Goal: Task Accomplishment & Management: Complete application form

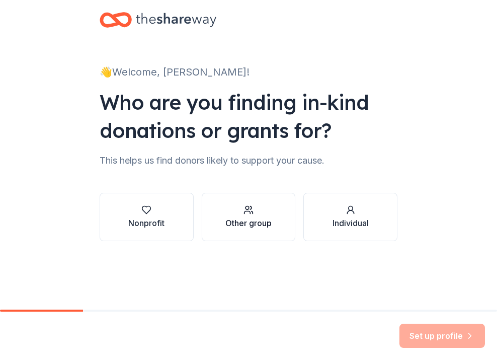
click at [257, 213] on div "button" at bounding box center [248, 210] width 46 height 10
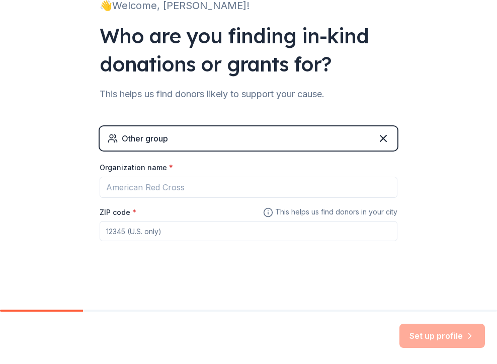
scroll to position [66, 0]
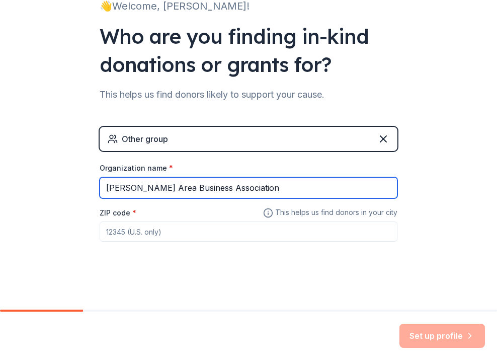
type input "[PERSON_NAME] Area Business Association"
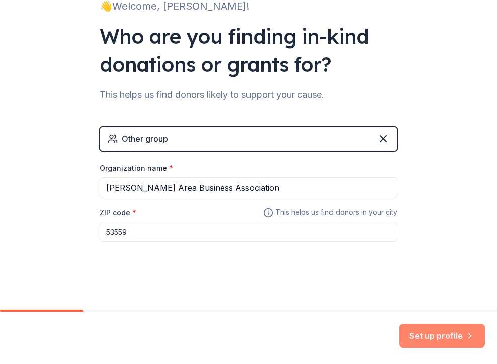
type input "53559"
click at [447, 329] on button "Set up profile" at bounding box center [442, 335] width 86 height 24
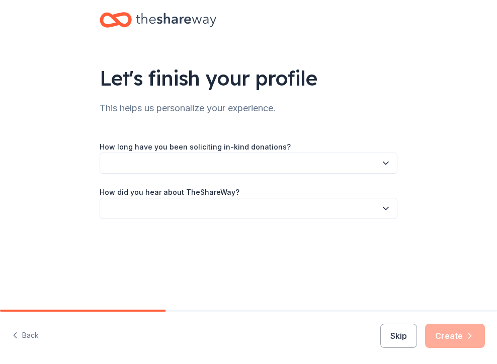
click at [244, 163] on button "button" at bounding box center [249, 162] width 298 height 21
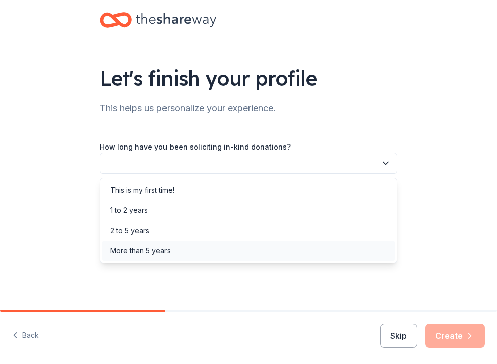
click at [209, 247] on div "More than 5 years" at bounding box center [248, 250] width 293 height 20
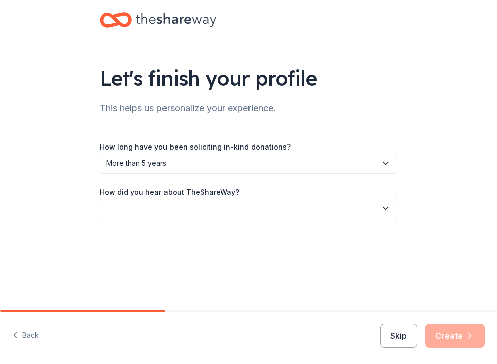
click at [216, 211] on button "button" at bounding box center [249, 208] width 298 height 21
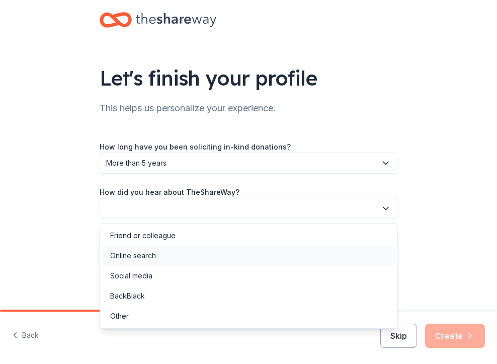
click at [204, 257] on div "Online search" at bounding box center [248, 255] width 293 height 20
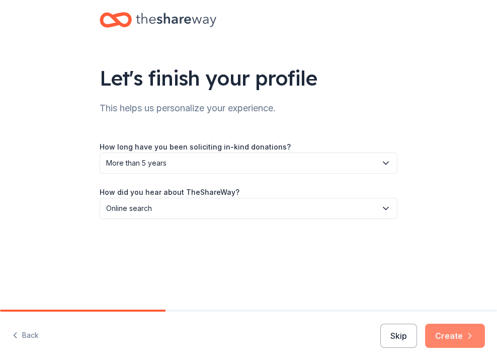
click at [447, 334] on button "Create" at bounding box center [455, 335] width 60 height 24
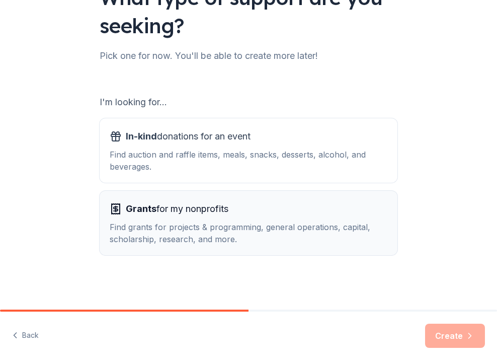
scroll to position [80, 0]
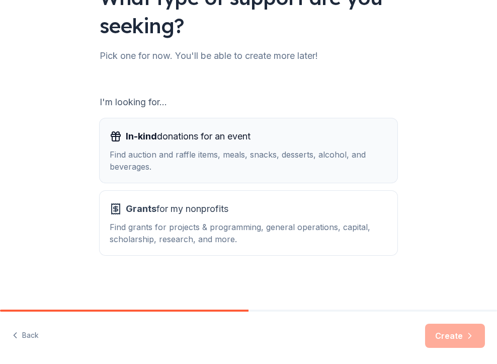
click at [236, 138] on span "In-kind donations for an event" at bounding box center [188, 136] width 125 height 16
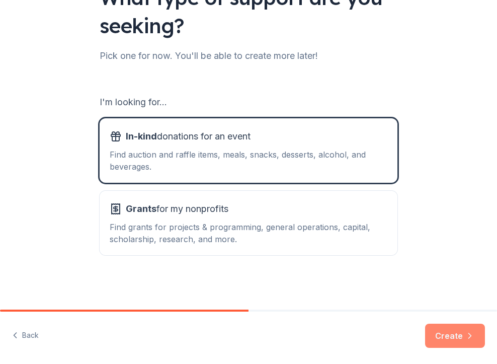
click at [453, 339] on button "Create" at bounding box center [455, 335] width 60 height 24
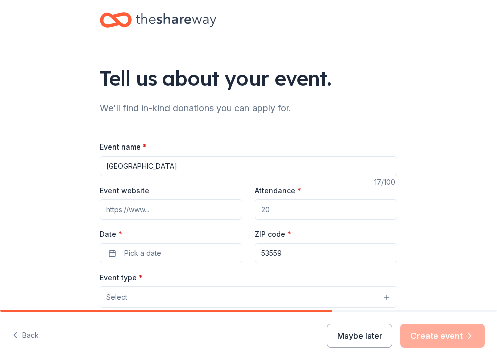
type input "[GEOGRAPHIC_DATA]"
click at [232, 210] on input "Event website" at bounding box center [171, 209] width 143 height 20
paste input "https://www.facebook.com/share/175ok4d8d5/"
type input "https://www.facebook.com/share/175ok4d8d5/"
click at [301, 210] on input "Attendance *" at bounding box center [326, 209] width 143 height 20
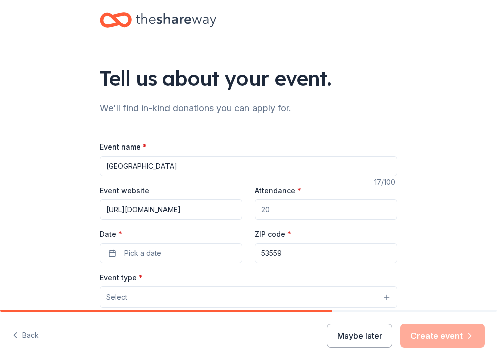
type input "5"
type input "700"
click at [228, 225] on div "Event website https://www.facebook.com/share/175ok4d8d5/ Attendance * 700 Date …" at bounding box center [249, 223] width 298 height 79
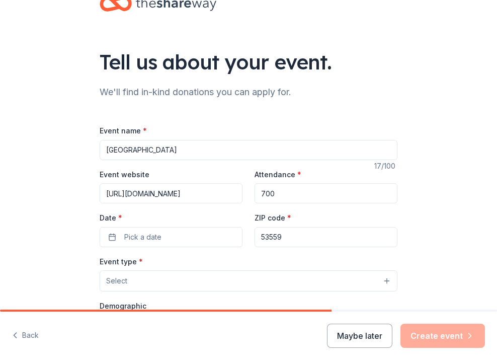
scroll to position [26, 0]
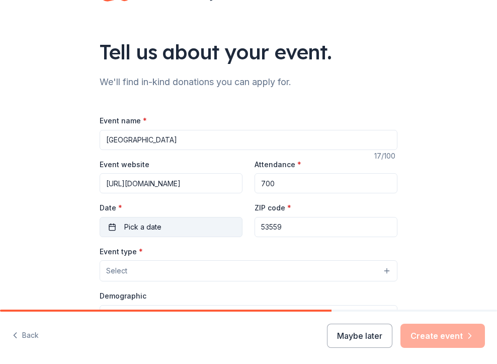
click at [216, 221] on button "Pick a date" at bounding box center [171, 227] width 143 height 20
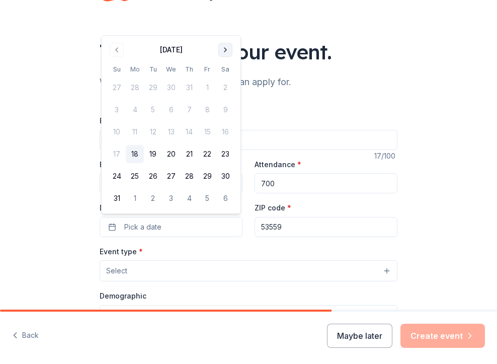
click at [224, 53] on button "Go to next month" at bounding box center [225, 50] width 14 height 14
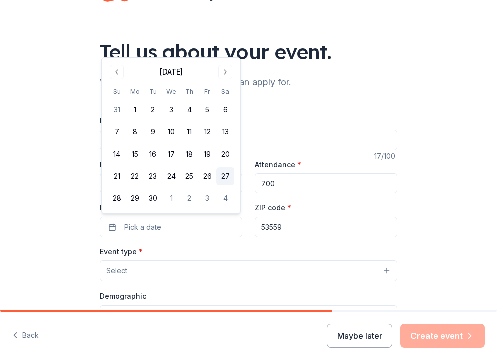
click at [224, 180] on button "27" at bounding box center [225, 176] width 18 height 18
click at [294, 247] on div "Event type * Select" at bounding box center [249, 263] width 298 height 37
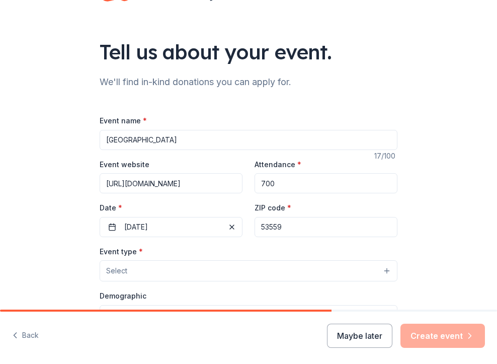
click at [268, 262] on button "Select" at bounding box center [249, 270] width 298 height 21
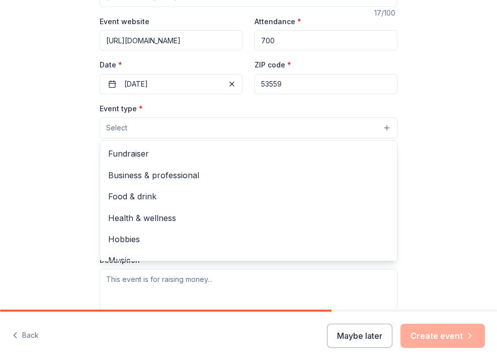
scroll to position [176, 0]
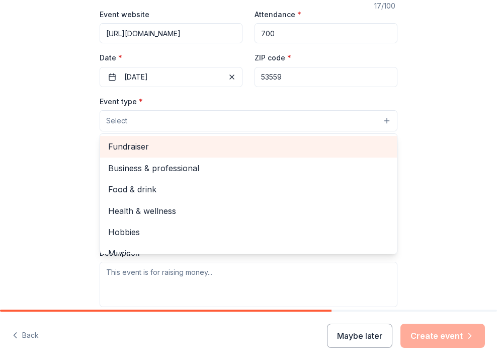
click at [236, 149] on span "Fundraiser" at bounding box center [248, 146] width 281 height 13
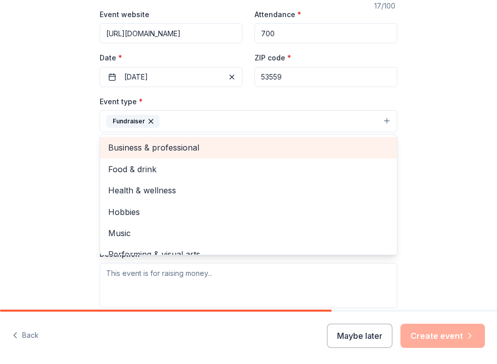
click at [197, 144] on span "Business & professional" at bounding box center [248, 147] width 281 height 13
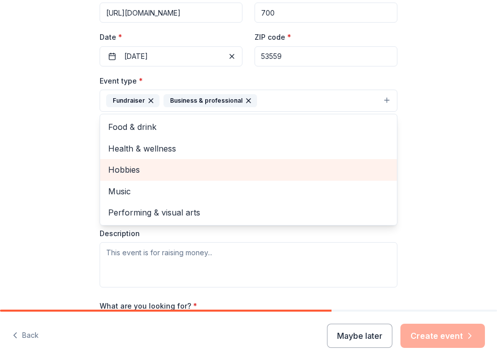
scroll to position [198, 0]
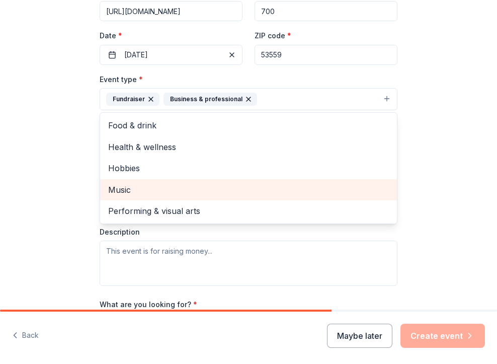
click at [194, 197] on div "Music" at bounding box center [248, 189] width 297 height 21
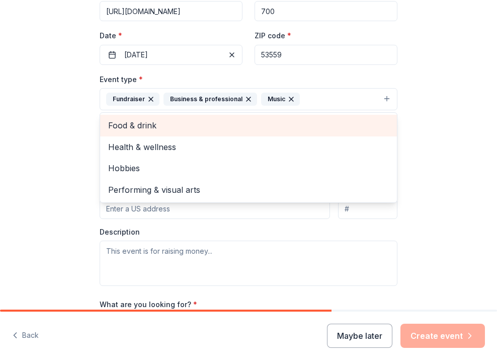
click at [222, 130] on span "Food & drink" at bounding box center [248, 125] width 281 height 13
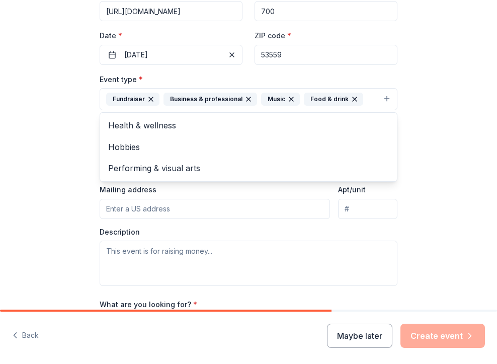
click at [37, 171] on div "Tell us about your event. We'll find in-kind donations you can apply for. Event…" at bounding box center [248, 129] width 497 height 654
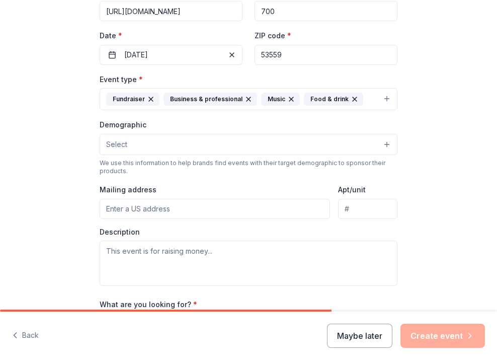
click at [151, 134] on button "Select" at bounding box center [249, 144] width 298 height 21
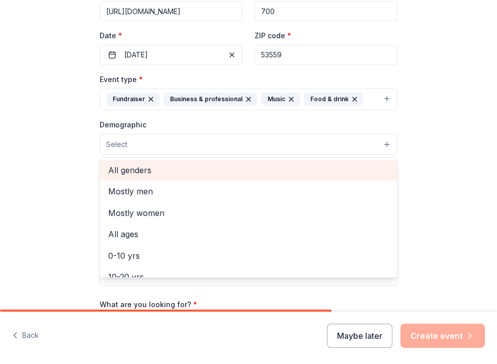
click at [144, 168] on span "All genders" at bounding box center [248, 169] width 281 height 13
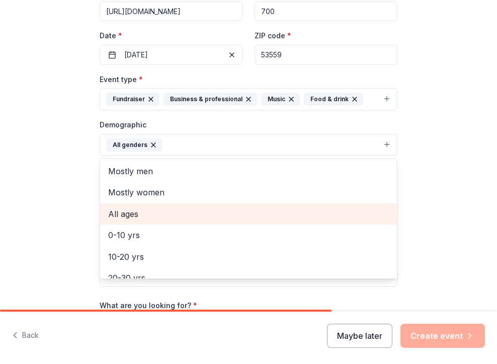
click at [149, 217] on span "All ages" at bounding box center [248, 213] width 281 height 13
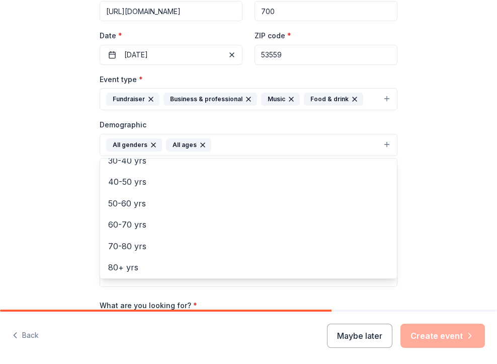
scroll to position [117, 0]
click at [59, 196] on div "Tell us about your event. We'll find in-kind donations you can apply for. Event…" at bounding box center [248, 129] width 497 height 655
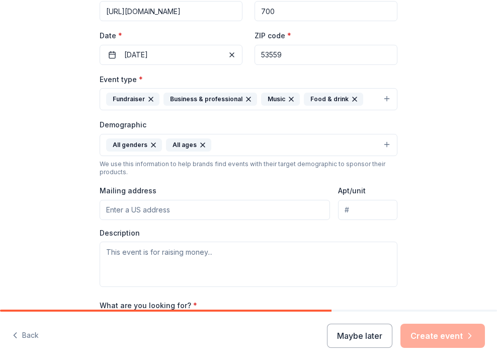
paste input "215 W Main St, Marshall, WI 53559"
type input "215 West Main Street, Marshall, WI, 53559"
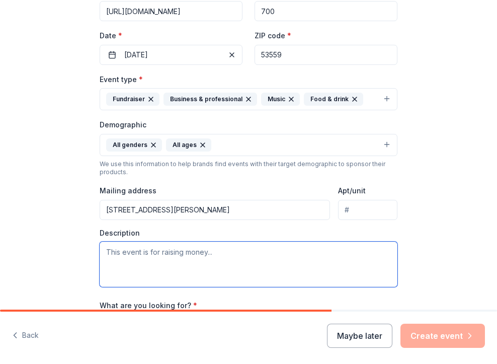
click at [199, 258] on textarea at bounding box center [249, 263] width 298 height 45
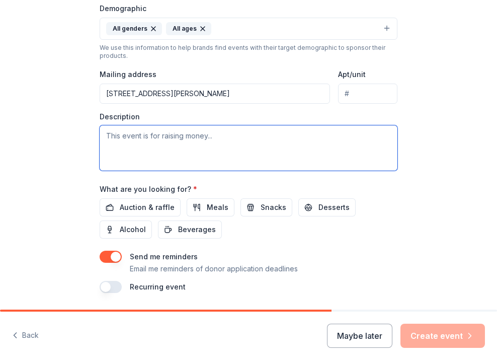
scroll to position [324, 0]
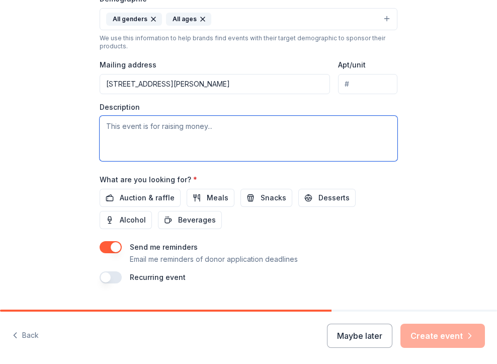
click at [269, 139] on textarea at bounding box center [249, 138] width 298 height 45
paste textarea "For over 30 years, the Marshall Area Business Association has proudly hosted ou…"
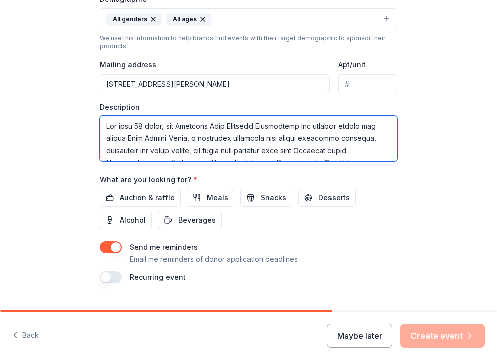
scroll to position [157, 0]
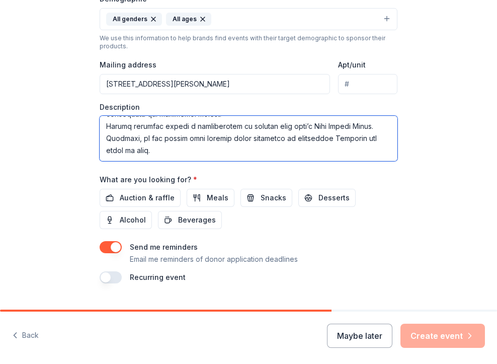
type textarea "For over 30 years, the Marshall Area Business Association has proudly hosted ou…"
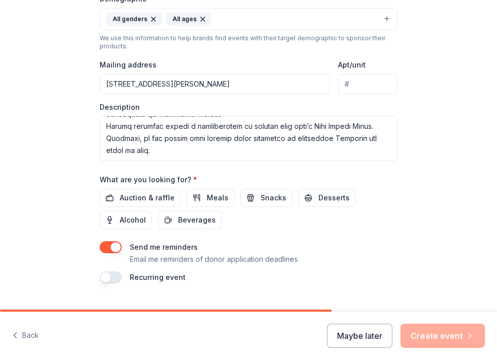
click at [161, 81] on input "215 West Main Street, Marshall, WI, 53559" at bounding box center [215, 84] width 230 height 20
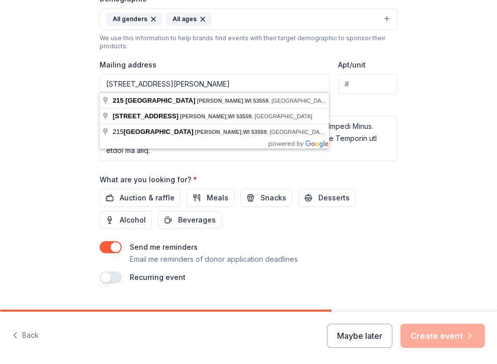
click at [106, 80] on input "215 West Main Street, Marshall, WI, 53559" at bounding box center [215, 84] width 230 height 20
click at [72, 113] on div "Tell us about your event. We'll find in-kind donations you can apply for. Event…" at bounding box center [248, 3] width 497 height 655
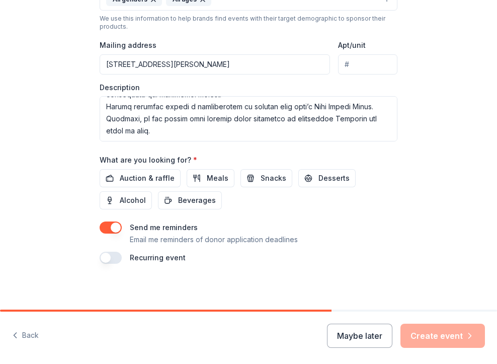
scroll to position [0, 0]
click at [140, 179] on span "Auction & raffle" at bounding box center [147, 178] width 55 height 12
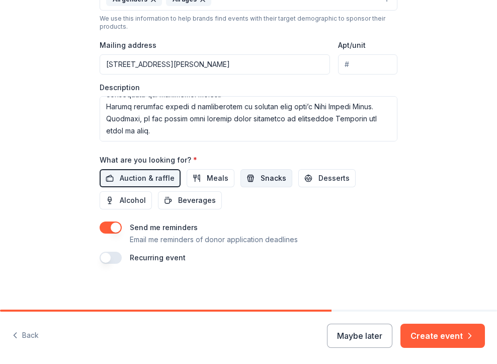
click at [255, 176] on button "Snacks" at bounding box center [266, 178] width 52 height 18
click at [112, 252] on button "button" at bounding box center [111, 258] width 22 height 12
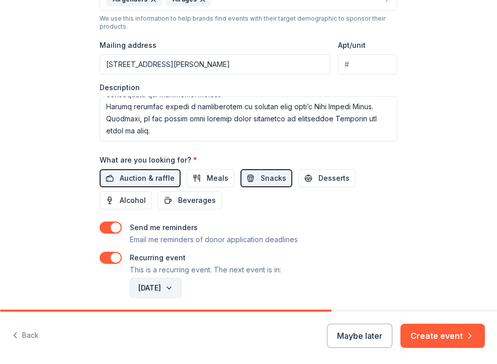
click at [176, 289] on button "September 2026" at bounding box center [156, 288] width 52 height 20
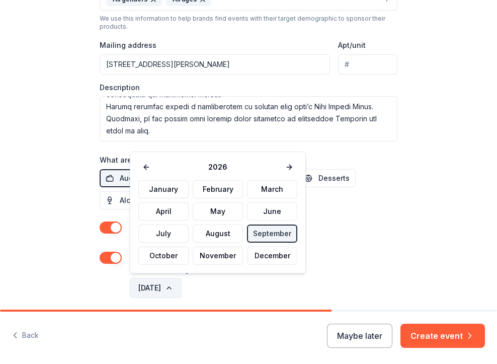
click at [176, 289] on button "September 2026" at bounding box center [156, 288] width 52 height 20
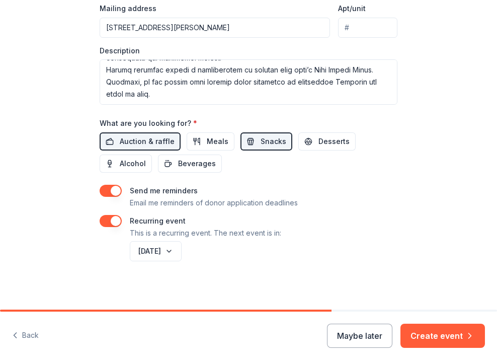
scroll to position [380, 0]
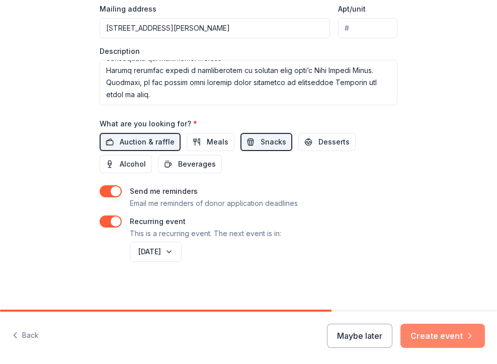
click at [433, 342] on button "Create event" at bounding box center [442, 335] width 85 height 24
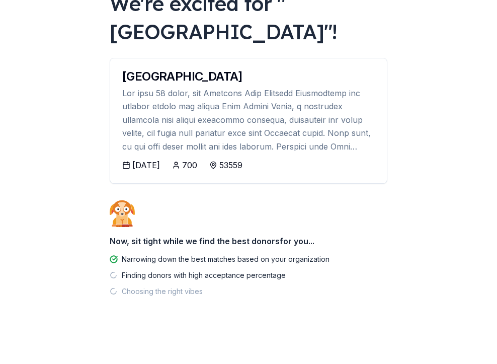
scroll to position [73, 0]
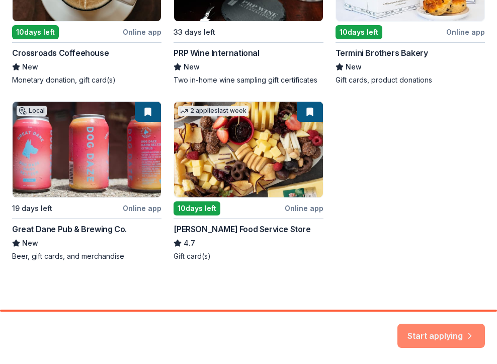
click at [414, 323] on button "Start applying" at bounding box center [441, 329] width 88 height 24
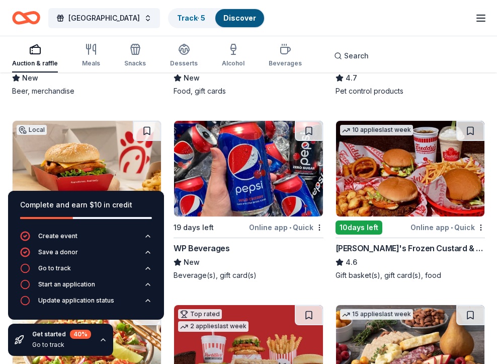
scroll to position [815, 0]
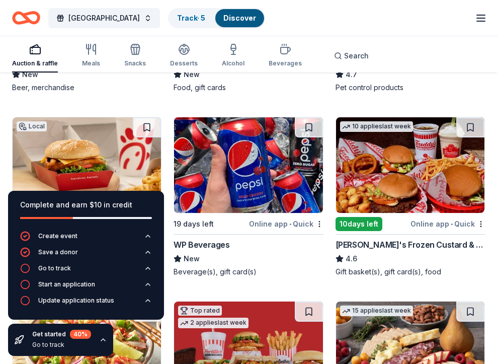
click at [293, 186] on img at bounding box center [248, 165] width 148 height 96
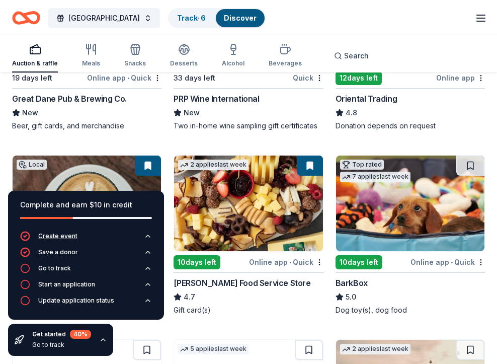
scroll to position [212, 0]
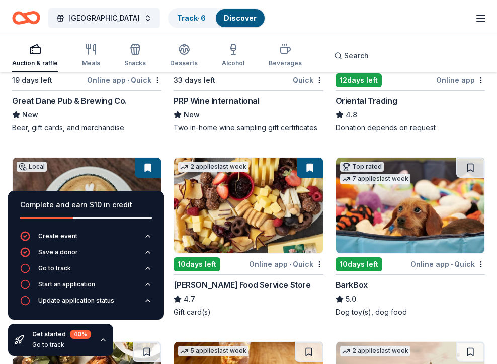
click at [392, 222] on img at bounding box center [410, 205] width 148 height 96
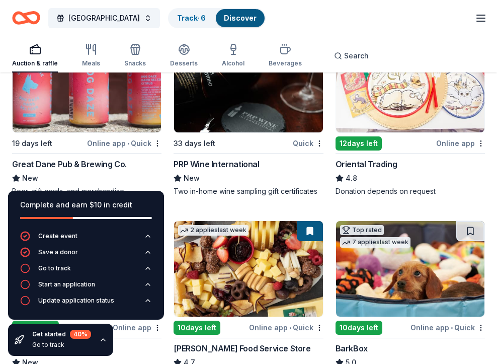
scroll to position [158, 0]
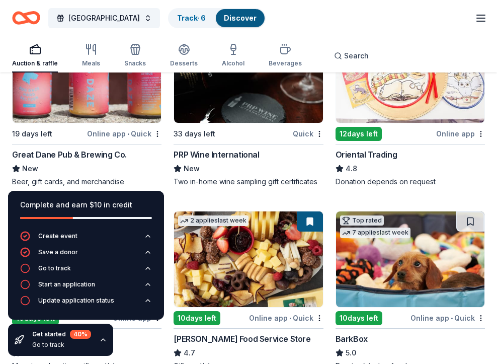
click at [123, 109] on img at bounding box center [87, 75] width 148 height 96
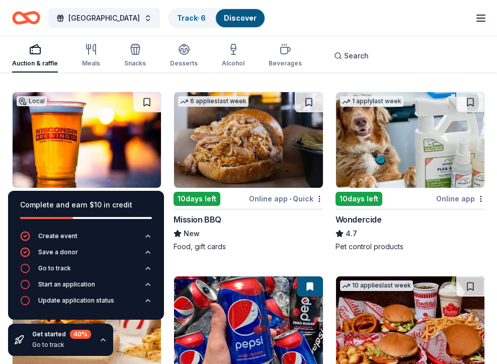
scroll to position [656, 0]
click at [119, 135] on img at bounding box center [87, 140] width 148 height 96
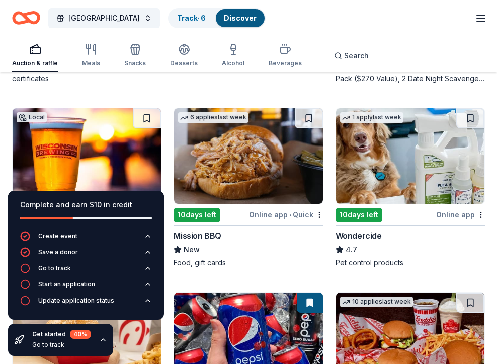
click at [224, 175] on img at bounding box center [248, 156] width 148 height 96
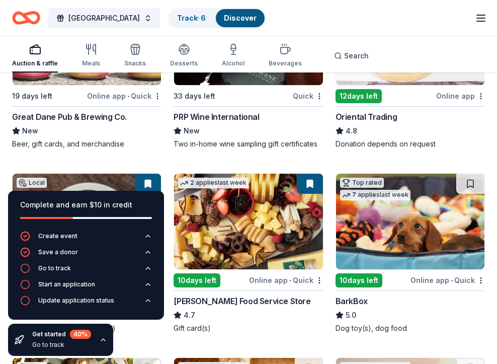
scroll to position [198, 0]
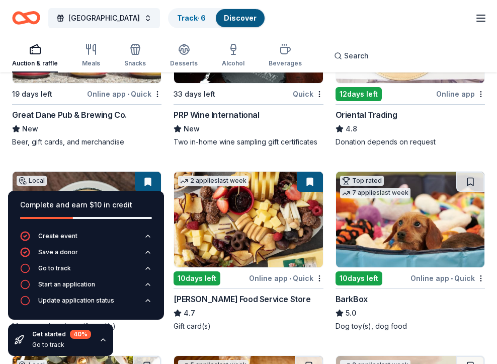
click at [248, 226] on img at bounding box center [248, 220] width 148 height 96
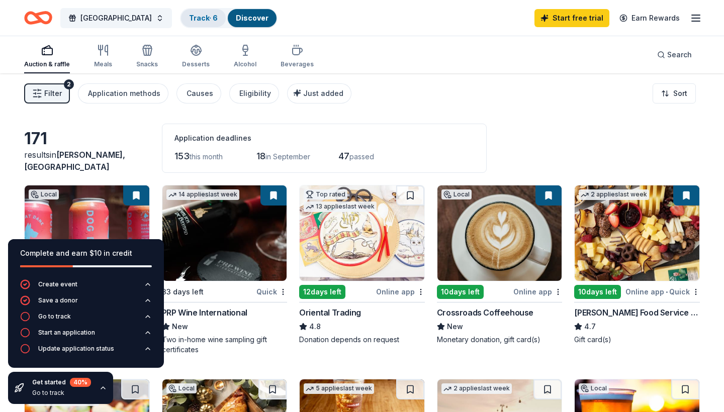
scroll to position [0, 0]
click at [189, 16] on link "Track · 6" at bounding box center [203, 18] width 29 height 9
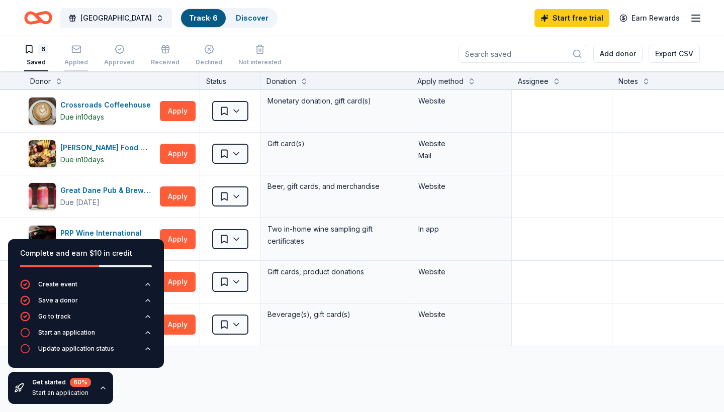
click at [77, 52] on rect "button" at bounding box center [76, 49] width 9 height 7
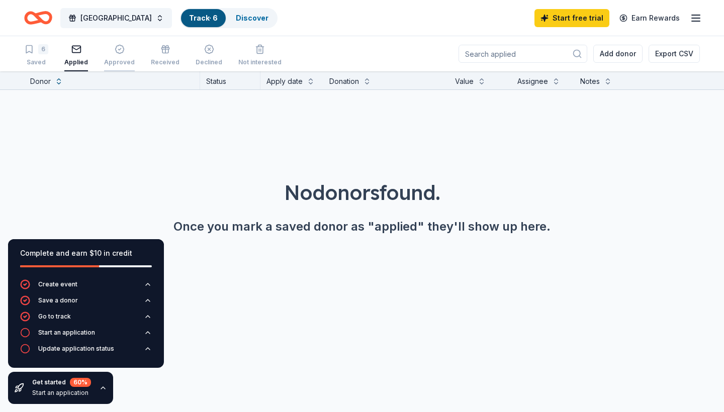
click at [107, 52] on div "button" at bounding box center [119, 49] width 31 height 10
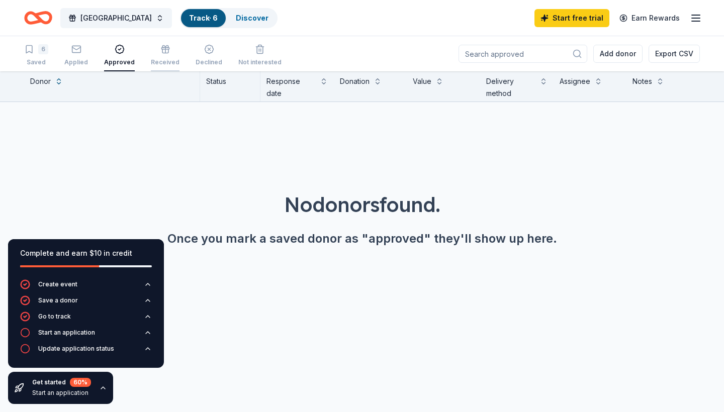
click at [162, 48] on icon "button" at bounding box center [165, 49] width 10 height 10
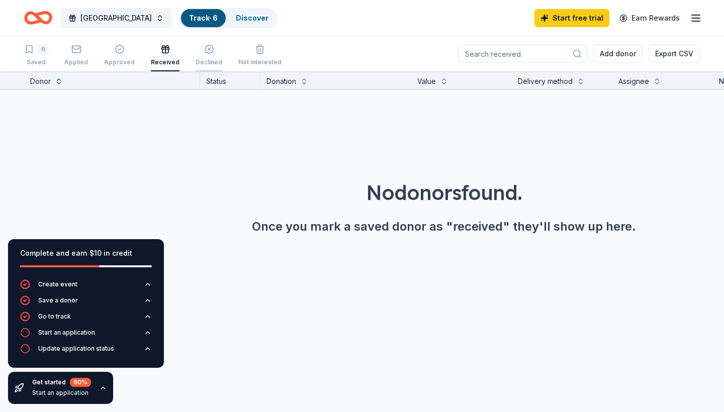
click at [196, 49] on div "button" at bounding box center [209, 49] width 27 height 10
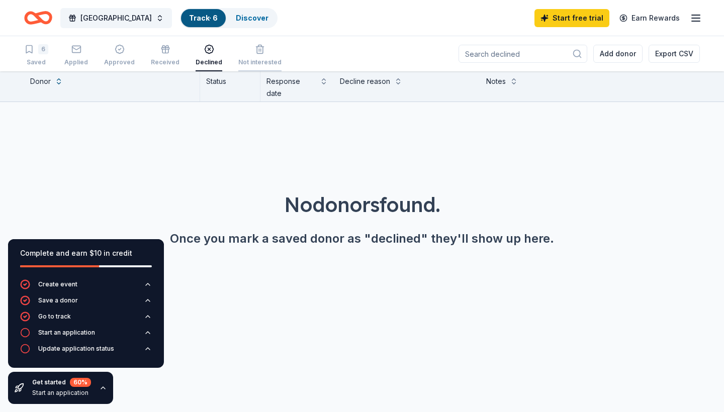
click at [238, 50] on div "button" at bounding box center [259, 49] width 43 height 10
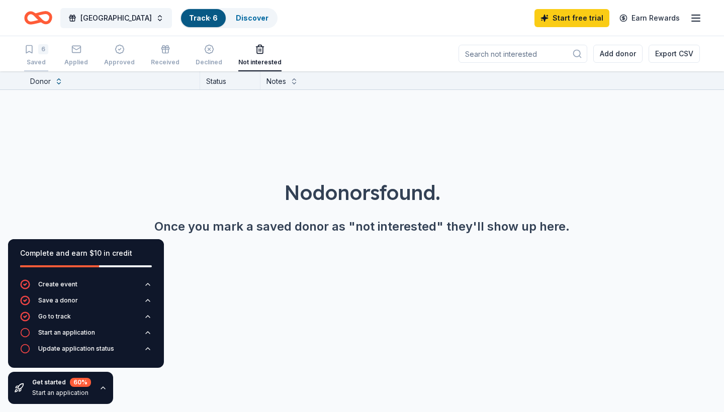
click at [34, 56] on div "6 Saved" at bounding box center [36, 55] width 24 height 22
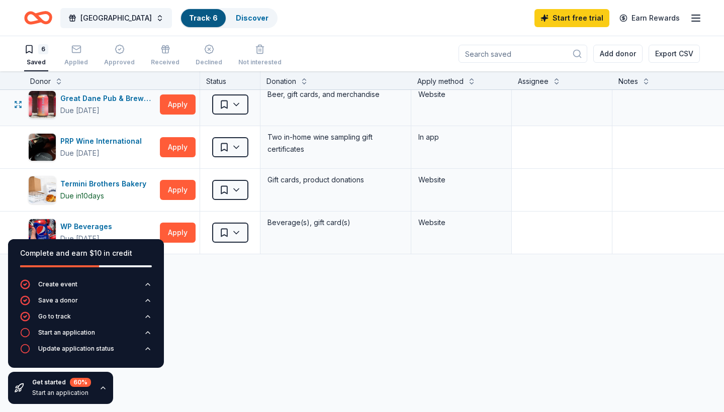
scroll to position [101, 0]
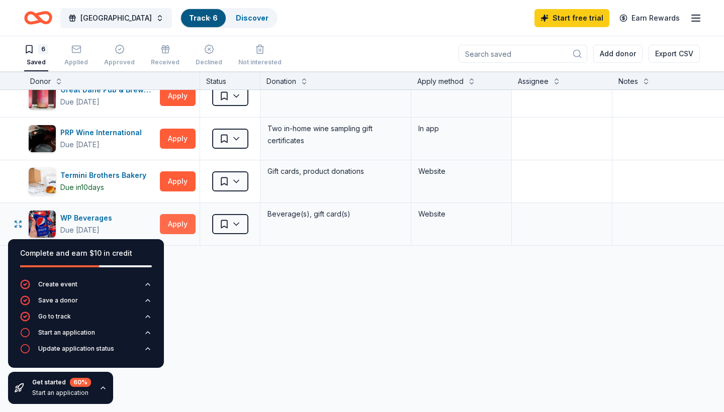
click at [180, 229] on button "Apply" at bounding box center [178, 224] width 36 height 20
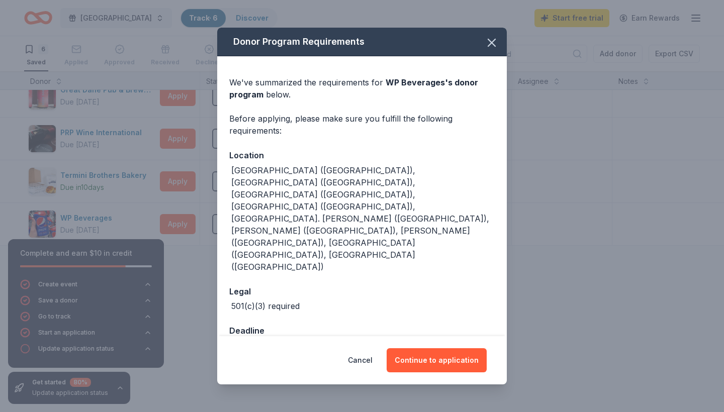
click at [264, 324] on div "Deadline" at bounding box center [362, 330] width 266 height 13
click at [496, 50] on icon "button" at bounding box center [492, 43] width 14 height 14
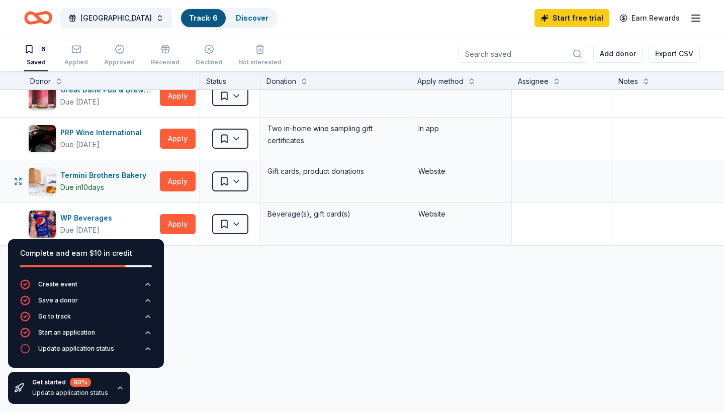
scroll to position [84, 0]
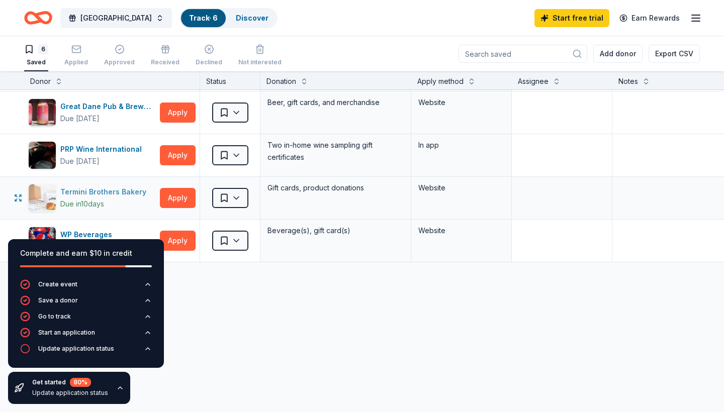
click at [122, 195] on div "Termini Brothers Bakery" at bounding box center [105, 192] width 90 height 12
click at [186, 203] on button "Apply" at bounding box center [178, 198] width 36 height 20
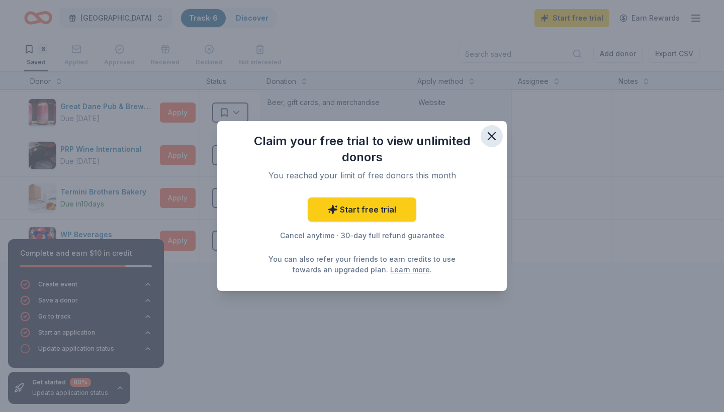
click at [492, 134] on icon "button" at bounding box center [492, 136] width 14 height 14
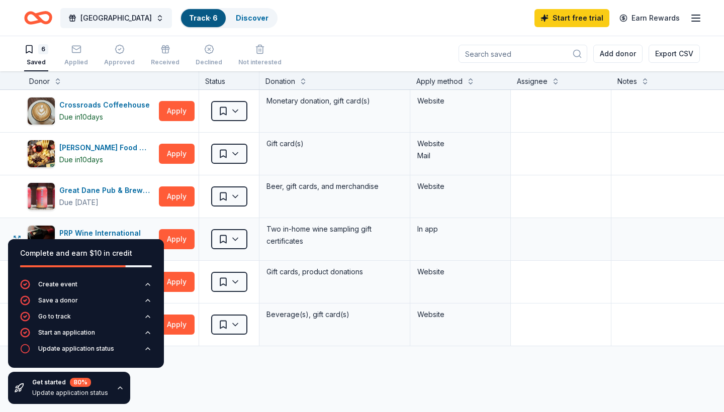
scroll to position [0, 1]
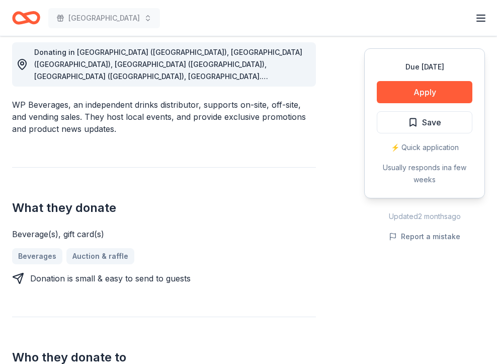
scroll to position [296, 0]
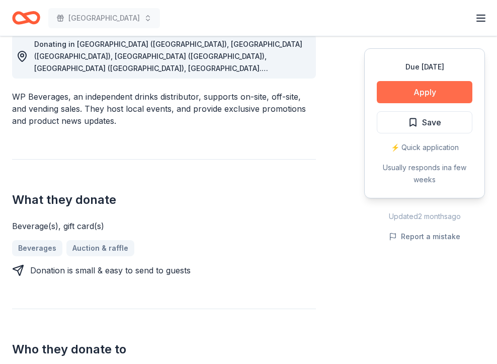
click at [401, 96] on button "Apply" at bounding box center [425, 92] width 96 height 22
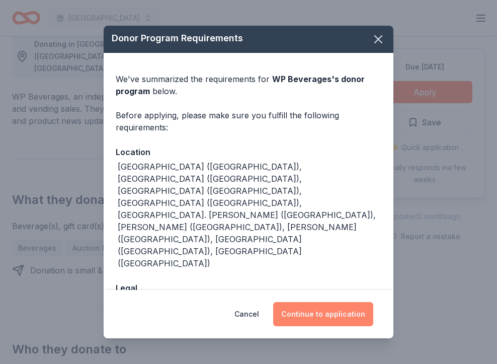
scroll to position [1, 0]
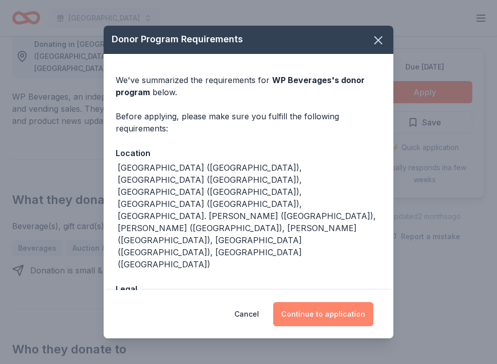
click at [316, 320] on button "Continue to application" at bounding box center [323, 314] width 100 height 24
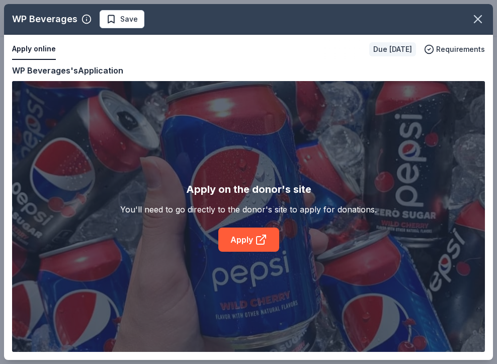
click at [258, 246] on div "WP Beverages Save Apply online Due in 19 days Requirements Copy and paste your …" at bounding box center [248, 182] width 489 height 356
click at [251, 237] on div "WP Beverages Save Apply online Due in 19 days Requirements Copy and paste your …" at bounding box center [248, 182] width 489 height 356
click at [260, 241] on div "WP Beverages Save Apply online Due in 19 days Requirements Copy and paste your …" at bounding box center [248, 182] width 489 height 356
click at [93, 68] on div "WP Beverages Save Apply online Due in 19 days Requirements Copy and paste your …" at bounding box center [248, 182] width 489 height 356
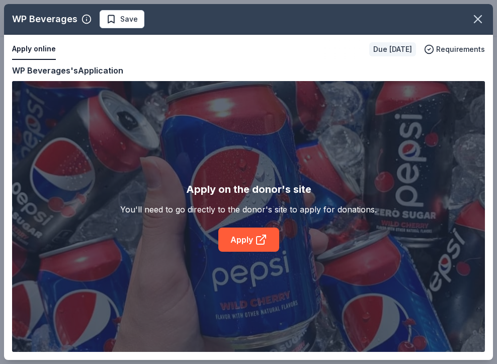
click at [232, 236] on div "WP Beverages Save Apply online Due in 19 days Requirements Copy and paste your …" at bounding box center [248, 182] width 489 height 356
click at [253, 247] on div "WP Beverages Save Apply online Due in 19 days Requirements Copy and paste your …" at bounding box center [248, 182] width 489 height 356
click at [256, 237] on div "WP Beverages Save Apply online Due in 19 days Requirements Copy and paste your …" at bounding box center [248, 182] width 489 height 356
click at [481, 19] on icon "button" at bounding box center [478, 19] width 14 height 14
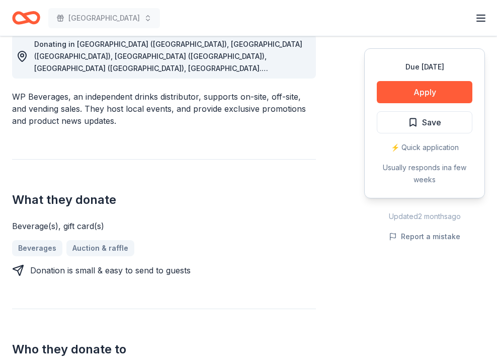
scroll to position [293, 0]
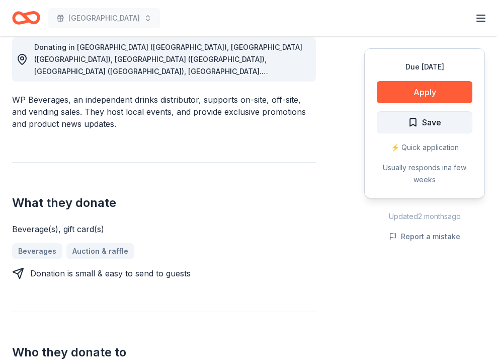
click at [403, 125] on button "Save" at bounding box center [425, 122] width 96 height 22
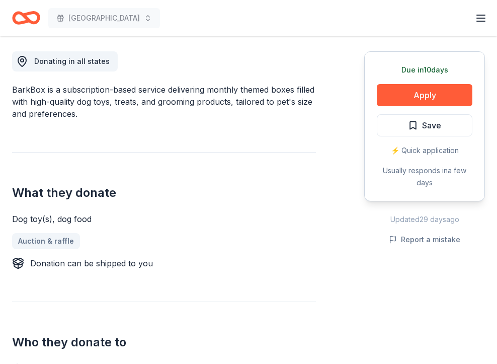
scroll to position [282, 0]
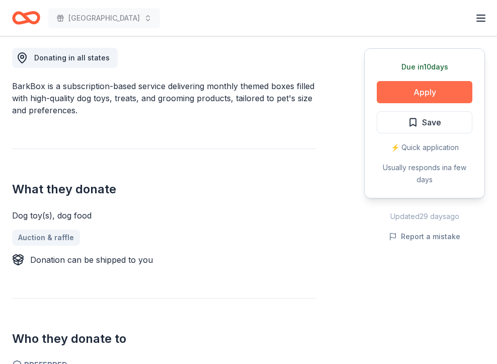
click at [419, 91] on button "Apply" at bounding box center [425, 92] width 96 height 22
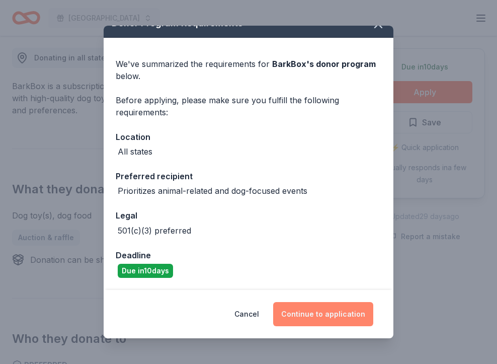
scroll to position [16, 0]
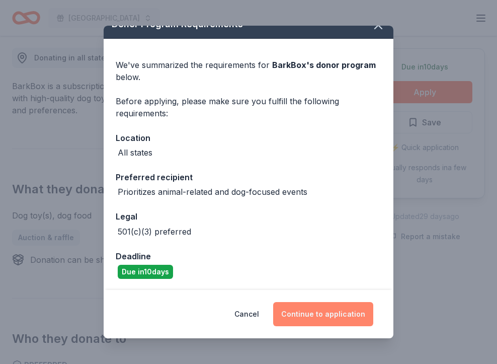
click at [320, 316] on button "Continue to application" at bounding box center [323, 314] width 100 height 24
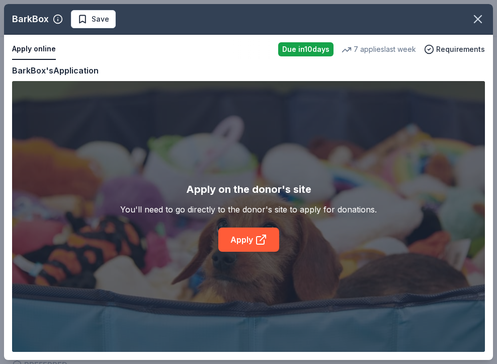
click at [245, 226] on div "BarkBox Save Apply online Due in 10 days 7 applies last week Requirements Copy …" at bounding box center [248, 182] width 489 height 356
click at [474, 20] on icon "button" at bounding box center [478, 19] width 14 height 14
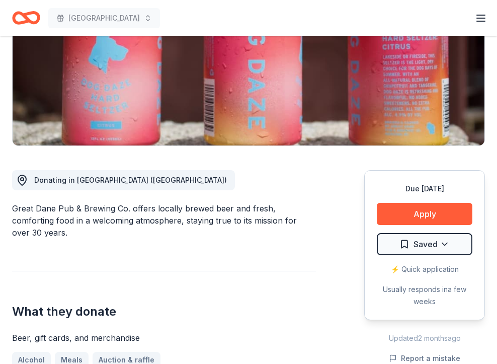
scroll to position [248, 0]
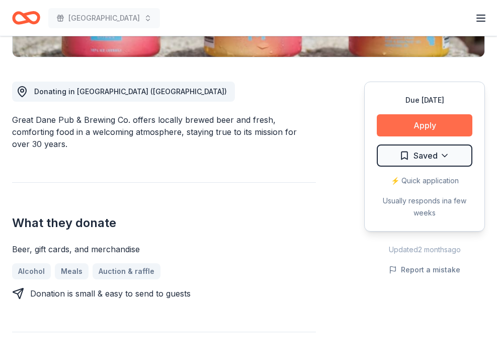
click at [432, 125] on button "Apply" at bounding box center [425, 125] width 96 height 22
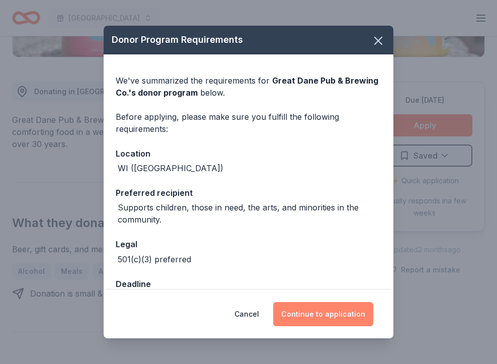
click at [329, 317] on button "Continue to application" at bounding box center [323, 314] width 100 height 24
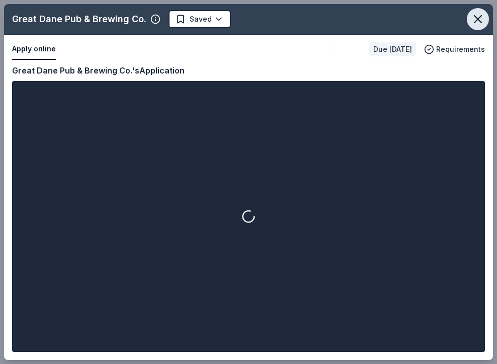
click at [481, 21] on icon "button" at bounding box center [478, 19] width 14 height 14
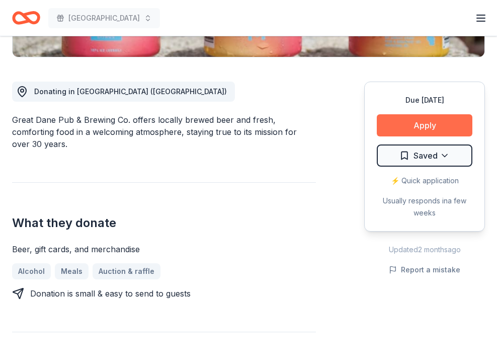
click at [439, 130] on button "Apply" at bounding box center [425, 125] width 96 height 22
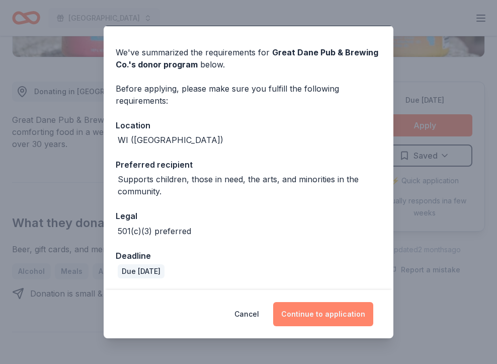
scroll to position [28, 0]
click at [308, 317] on button "Continue to application" at bounding box center [323, 314] width 100 height 24
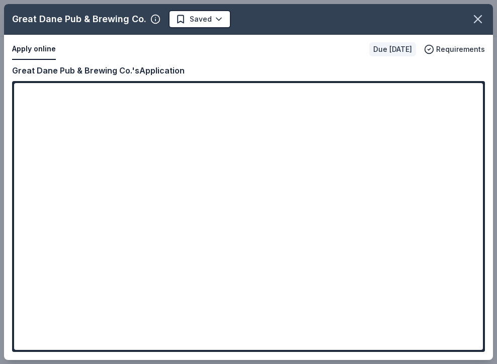
click at [214, 242] on div "Great Dane Pub & Brewing Co. Saved Apply online Due in 19 days Requirements Cop…" at bounding box center [248, 182] width 489 height 356
click at [214, 244] on div "Great Dane Pub & Brewing Co. Saved Apply online Due in 19 days Requirements Cop…" at bounding box center [248, 182] width 489 height 356
click at [213, 232] on div "Great Dane Pub & Brewing Co. Saved Apply online Due in 19 days Requirements Cop…" at bounding box center [248, 182] width 489 height 356
click at [217, 229] on div "Great Dane Pub & Brewing Co. Saved Apply online Due in 19 days Requirements Cop…" at bounding box center [248, 182] width 489 height 356
click at [211, 291] on div "Great Dane Pub & Brewing Co. Saved Apply online Due in 19 days Requirements Cop…" at bounding box center [248, 182] width 489 height 356
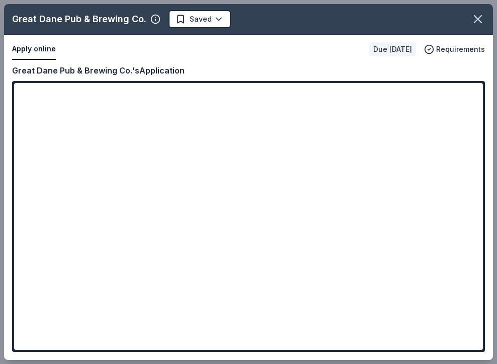
click at [211, 291] on div "Great Dane Pub & Brewing Co. Saved Apply online Due in 19 days Requirements Cop…" at bounding box center [248, 182] width 489 height 356
click at [312, 246] on div "Great Dane Pub & Brewing Co. Saved Apply online Due in 19 days Requirements Cop…" at bounding box center [248, 182] width 489 height 356
click at [312, 241] on div "Great Dane Pub & Brewing Co. Saved Apply online Due in 19 days Requirements Cop…" at bounding box center [248, 182] width 489 height 356
click at [238, 256] on div "Great Dane Pub & Brewing Co. Saved Apply online Due in 19 days Requirements Cop…" at bounding box center [248, 182] width 489 height 356
click at [290, 254] on div "Great Dane Pub & Brewing Co. Saved Apply online Due in 19 days Requirements Cop…" at bounding box center [248, 182] width 489 height 356
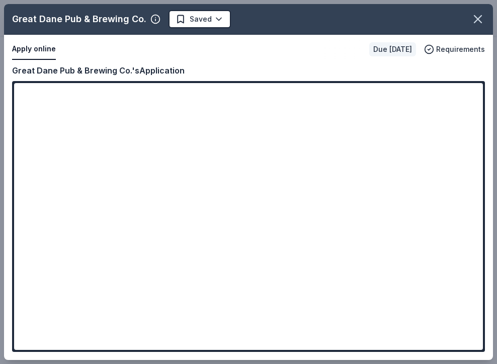
click at [45, 49] on div "Great Dane Pub & Brewing Co. Saved Apply online Due in 19 days Requirements Cop…" at bounding box center [248, 182] width 489 height 356
click at [261, 218] on div "Great Dane Pub & Brewing Co. Saved Apply online Due in 19 days Requirements Cop…" at bounding box center [248, 182] width 489 height 356
click at [187, 15] on div "Great Dane Pub & Brewing Co. Saved Apply online Due in 19 days Requirements Cop…" at bounding box center [248, 182] width 489 height 356
click at [178, 22] on div "Great Dane Pub & Brewing Co. Saved Apply online Due in 19 days Requirements Cop…" at bounding box center [248, 182] width 489 height 356
click at [483, 16] on icon "button" at bounding box center [478, 19] width 14 height 14
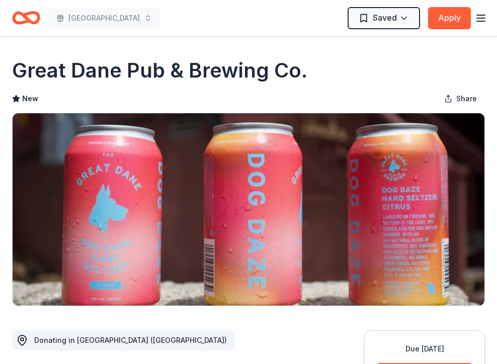
scroll to position [0, 0]
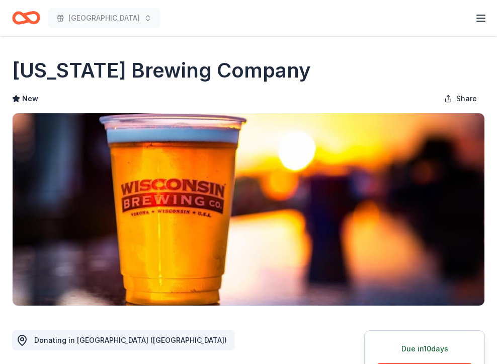
scroll to position [290, 0]
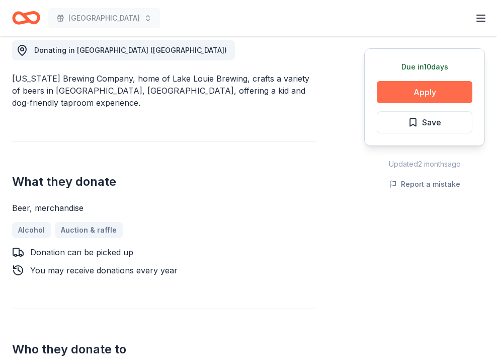
click at [421, 85] on button "Apply" at bounding box center [425, 92] width 96 height 22
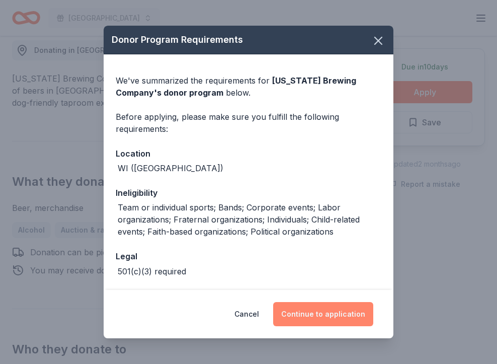
click at [306, 312] on button "Continue to application" at bounding box center [323, 314] width 100 height 24
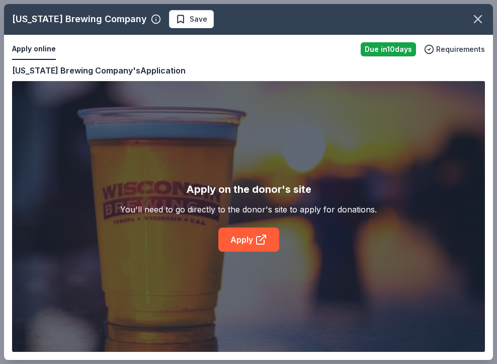
click at [240, 239] on div "[US_STATE] Brewing Company Save Apply online Due [DATE] Requirements Copy and p…" at bounding box center [248, 182] width 489 height 356
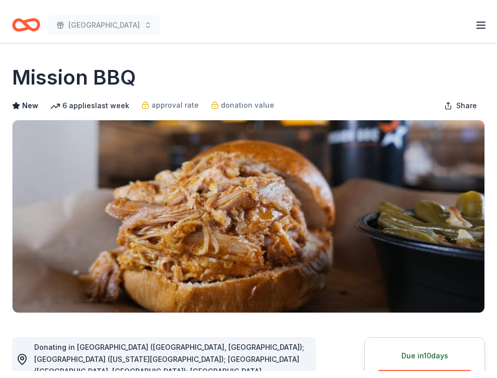
scroll to position [235, 0]
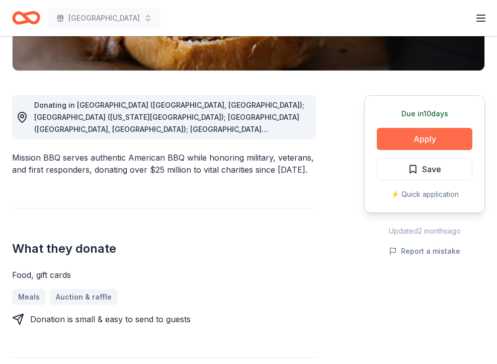
click at [426, 139] on button "Apply" at bounding box center [425, 139] width 96 height 22
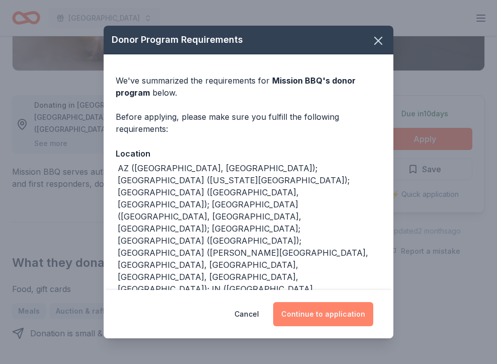
click at [307, 315] on button "Continue to application" at bounding box center [323, 314] width 100 height 24
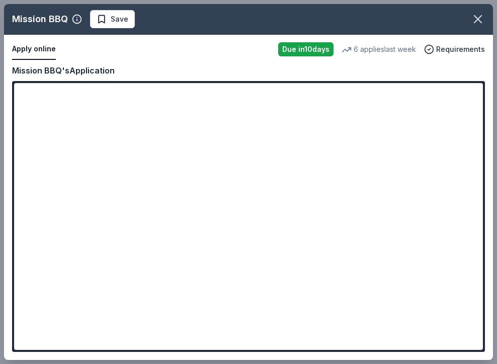
click at [255, 250] on div "Mission BBQ Save Apply online Due [DATE] 6 applies last week Requirements Copy …" at bounding box center [248, 182] width 489 height 356
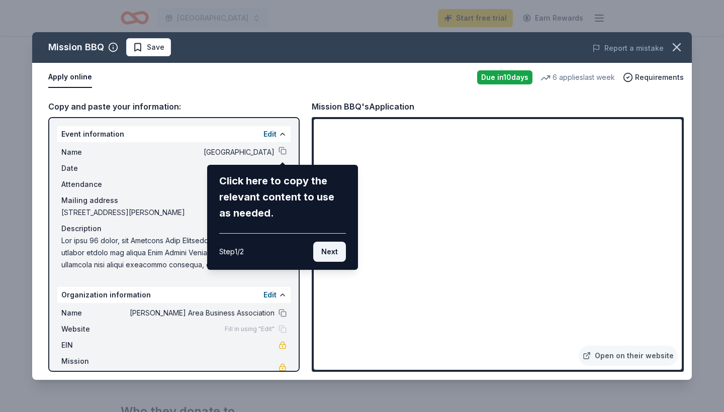
click at [328, 255] on button "Next" at bounding box center [329, 252] width 33 height 20
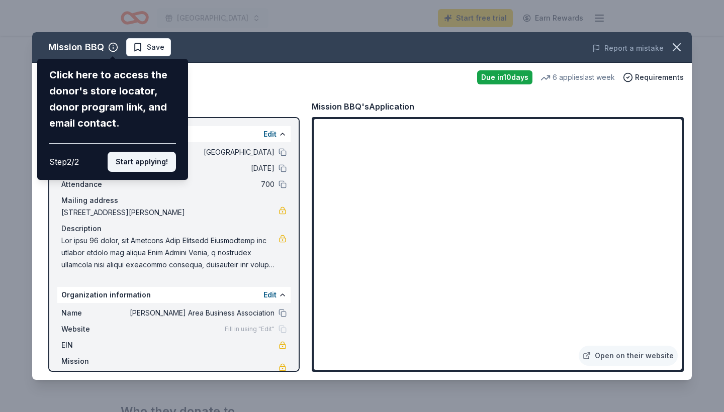
click at [158, 152] on button "Start applying!" at bounding box center [142, 162] width 68 height 20
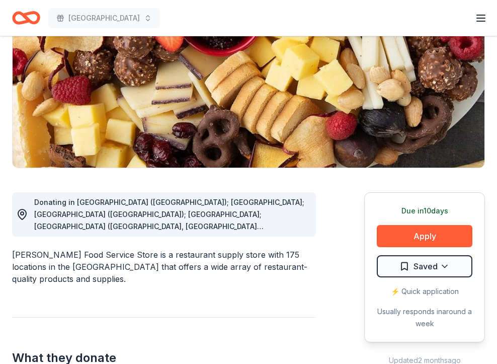
scroll to position [163, 0]
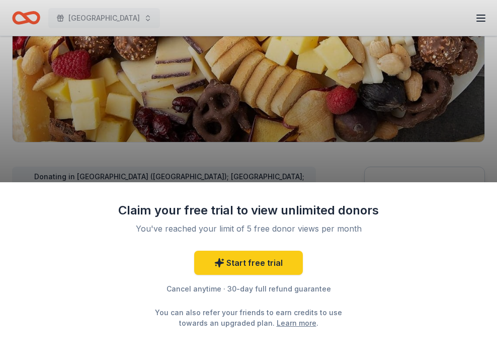
click at [307, 148] on div "Claim your free trial to view unlimited donors You've reached your limit of 5 f…" at bounding box center [248, 182] width 497 height 364
click at [280, 139] on div "Claim your free trial to view unlimited donors You've reached your limit of 5 f…" at bounding box center [248, 182] width 497 height 364
click at [234, 133] on div "Claim your free trial to view unlimited donors You've reached your limit of 5 f…" at bounding box center [248, 182] width 497 height 364
